Goal: Information Seeking & Learning: Learn about a topic

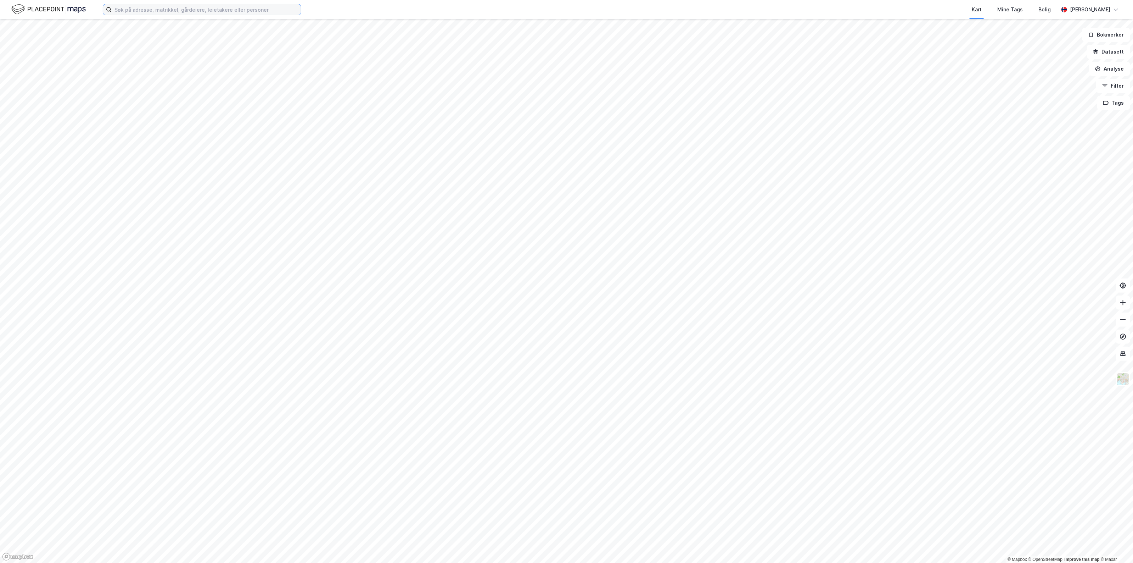
click at [229, 10] on input at bounding box center [206, 9] width 189 height 11
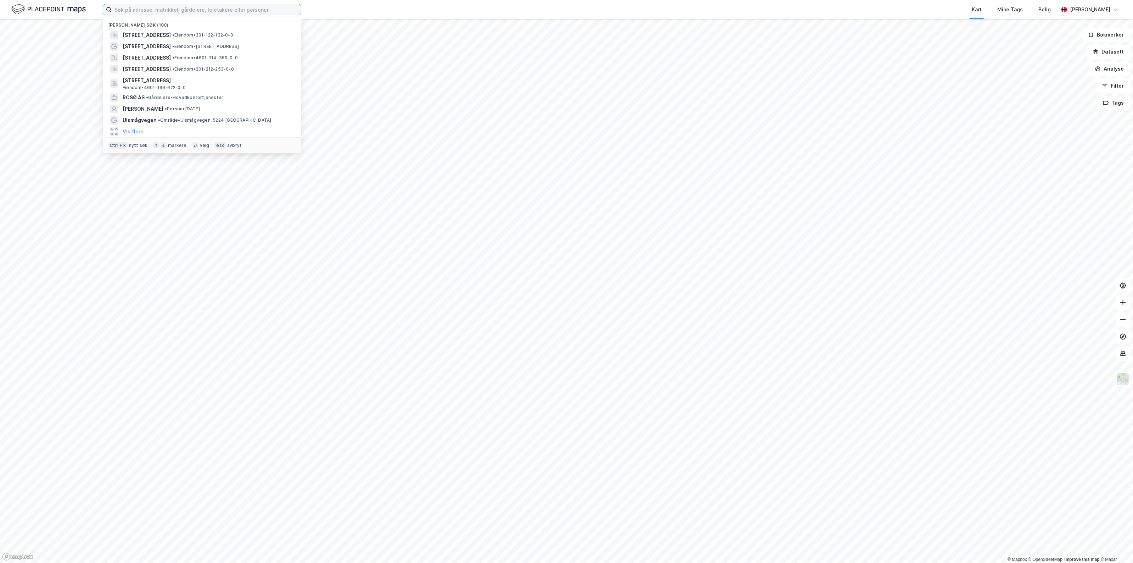
paste input "LØNNINGSFLATEN 39"
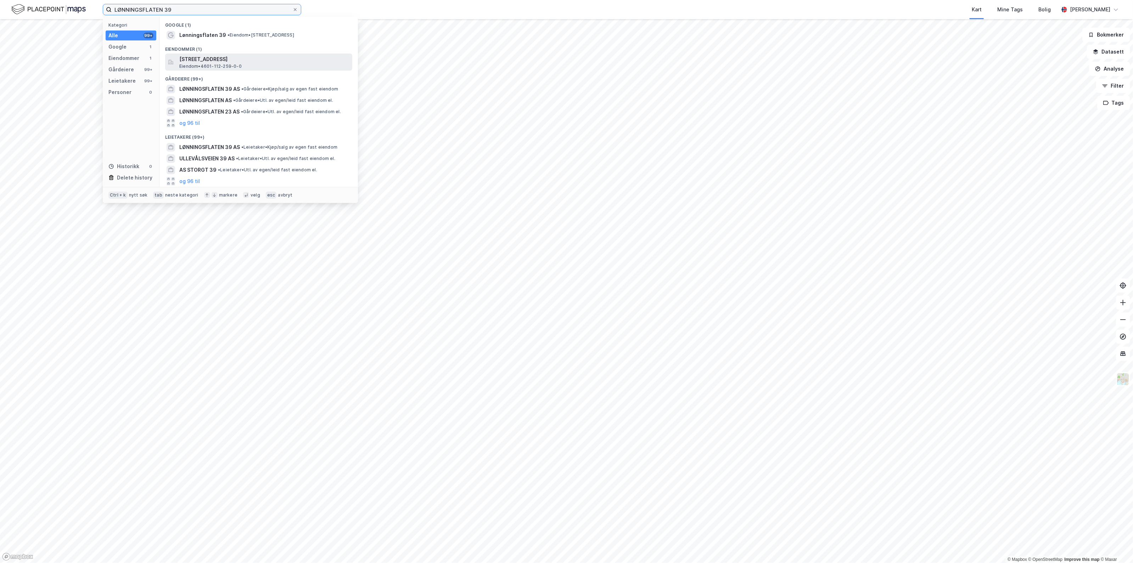
type input "LØNNINGSFLATEN 39"
click at [246, 61] on span "[STREET_ADDRESS]" at bounding box center [264, 59] width 170 height 9
